Goal: Task Accomplishment & Management: Complete application form

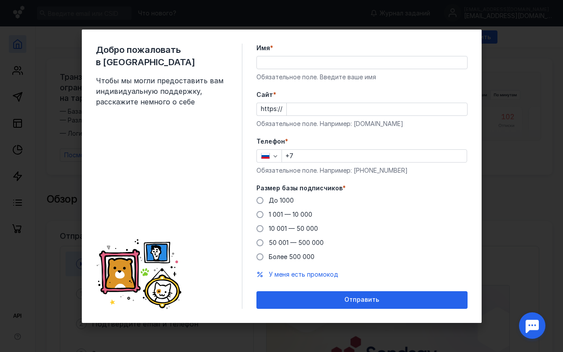
click at [269, 63] on input "Имя *" at bounding box center [362, 62] width 210 height 12
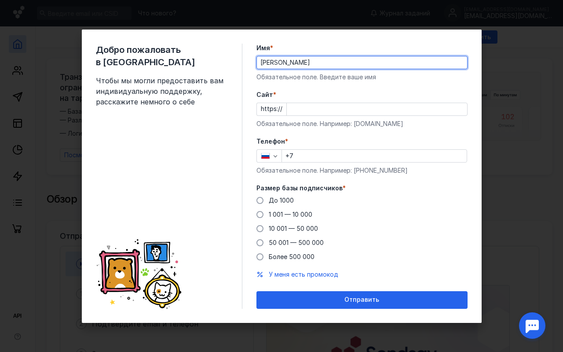
type input "[PERSON_NAME]"
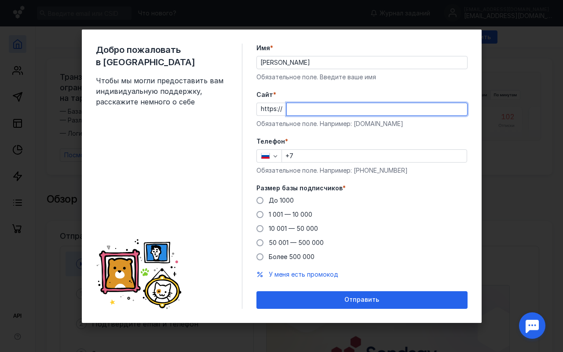
click at [288, 110] on input "Cайт *" at bounding box center [377, 109] width 180 height 12
type input "е"
type input "[DOMAIN_NAME]"
click at [302, 160] on input "+7" at bounding box center [374, 156] width 185 height 12
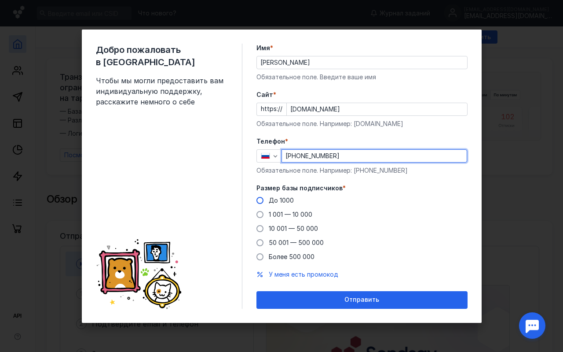
type input "[PHONE_NUMBER]"
click at [261, 201] on span at bounding box center [260, 200] width 7 height 7
click at [0, 0] on input "До 1000" at bounding box center [0, 0] width 0 height 0
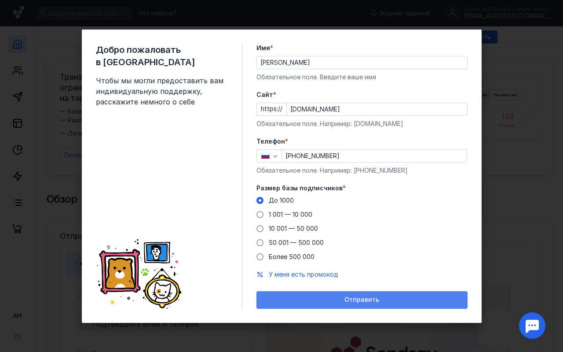
click at [343, 299] on div "Отправить" at bounding box center [362, 299] width 202 height 7
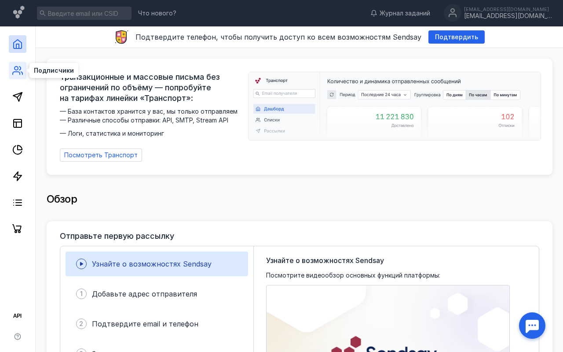
click at [22, 74] on icon at bounding box center [17, 70] width 11 height 11
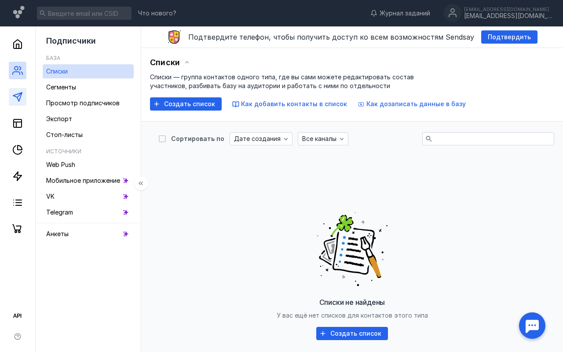
click at [20, 93] on polygon at bounding box center [17, 96] width 9 height 9
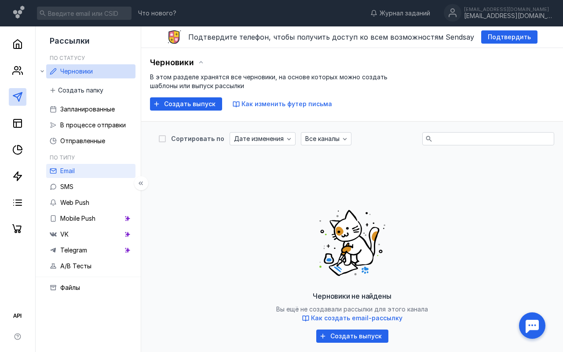
click at [78, 170] on link "Email" at bounding box center [90, 171] width 89 height 14
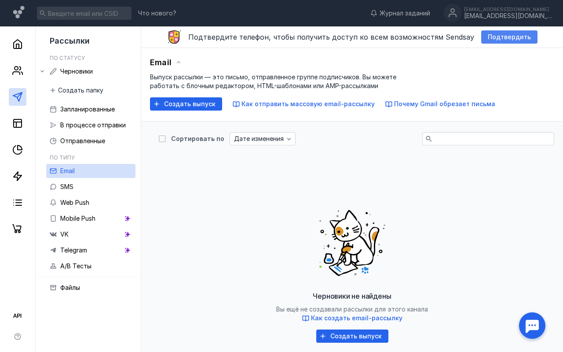
click at [502, 36] on span "Подтвердить" at bounding box center [509, 36] width 43 height 7
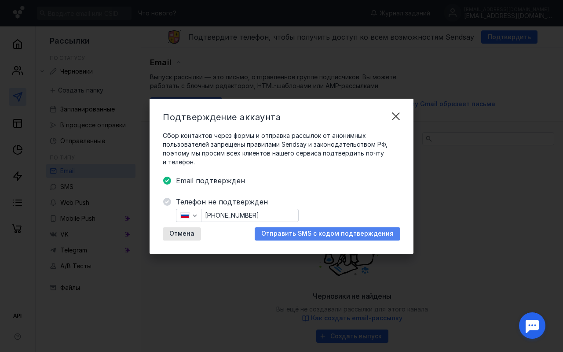
click at [307, 237] on div "Отправить SMS с кодом подтверждения" at bounding box center [328, 233] width 146 height 13
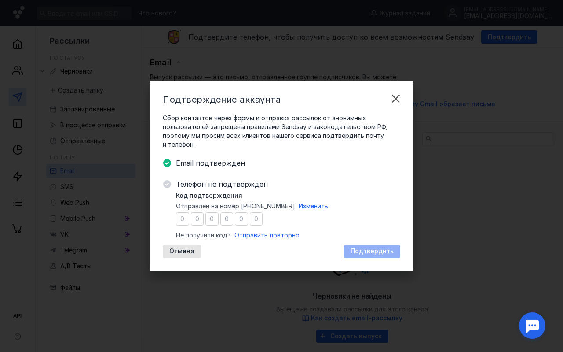
type input "3"
type input "8"
type input "9"
type input "6"
type input "7"
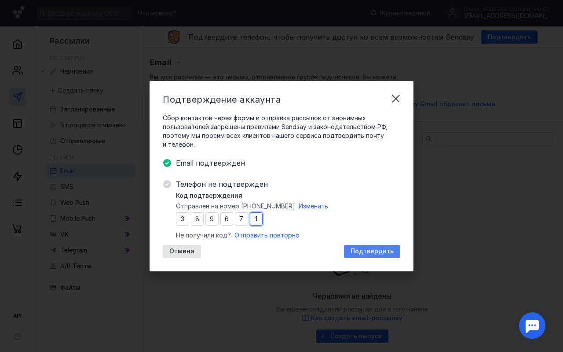
type input "1"
click at [375, 253] on span "Подтвердить" at bounding box center [372, 250] width 43 height 7
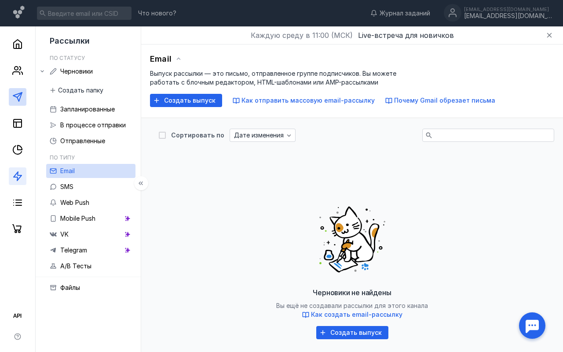
click at [19, 176] on icon at bounding box center [17, 176] width 11 height 11
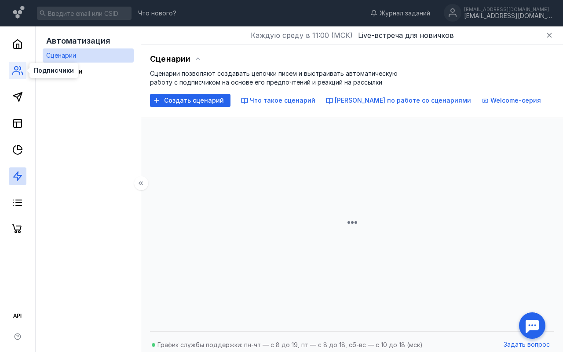
click at [20, 74] on icon at bounding box center [16, 73] width 7 height 3
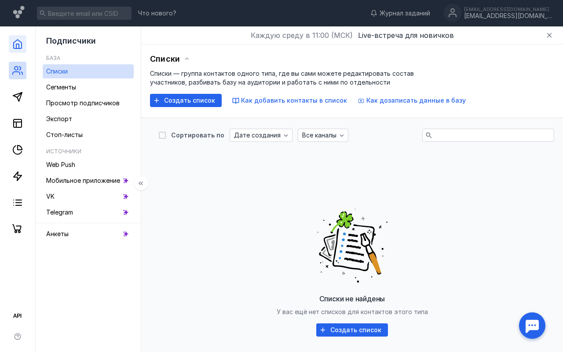
click at [16, 46] on polyline at bounding box center [17, 46] width 3 height 4
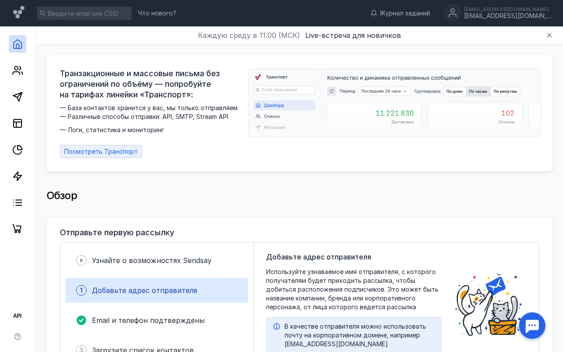
click at [111, 150] on span "Посмотреть Транспорт" at bounding box center [100, 151] width 73 height 7
